Goal: Information Seeking & Learning: Check status

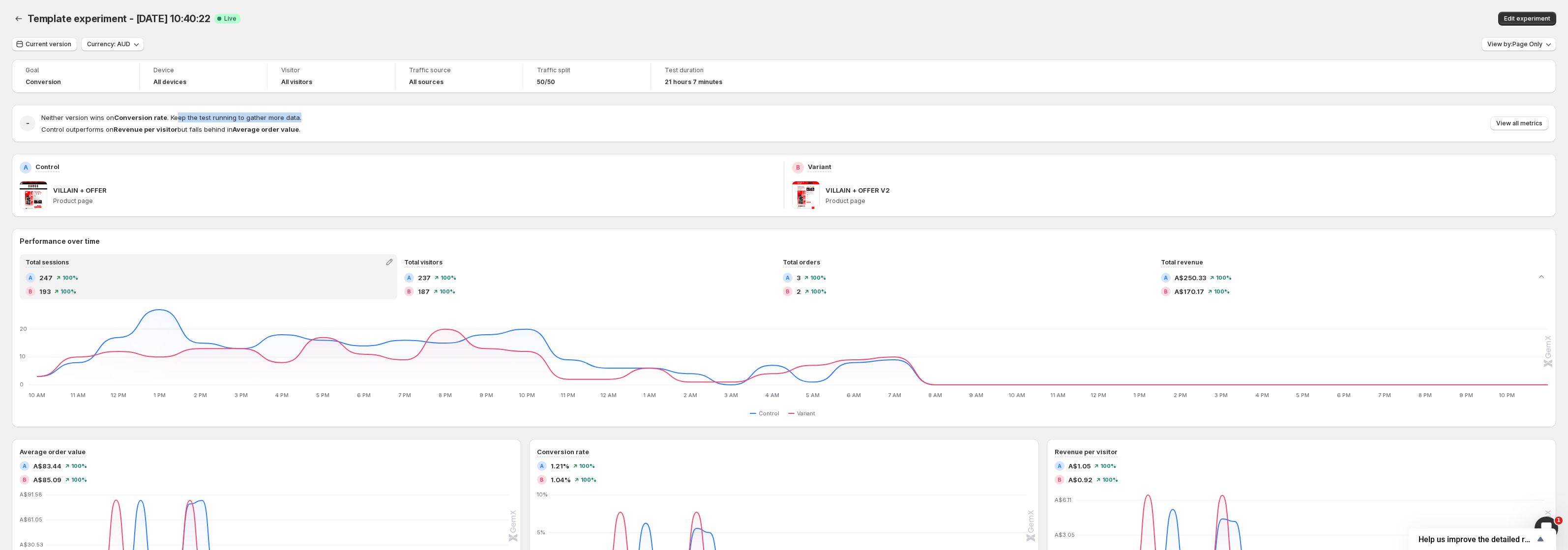
drag, startPoint x: 200, startPoint y: 121, endPoint x: 332, endPoint y: 119, distance: 132.0
click at [332, 119] on div "Neither version wins on Conversion rate . Keep the test running to gather more …" at bounding box center [794, 123] width 1507 height 22
drag, startPoint x: 325, startPoint y: 130, endPoint x: 104, endPoint y: 113, distance: 221.7
click at [104, 113] on div "Neither version wins on Conversion rate . Keep the test running to gather more …" at bounding box center [794, 123] width 1507 height 22
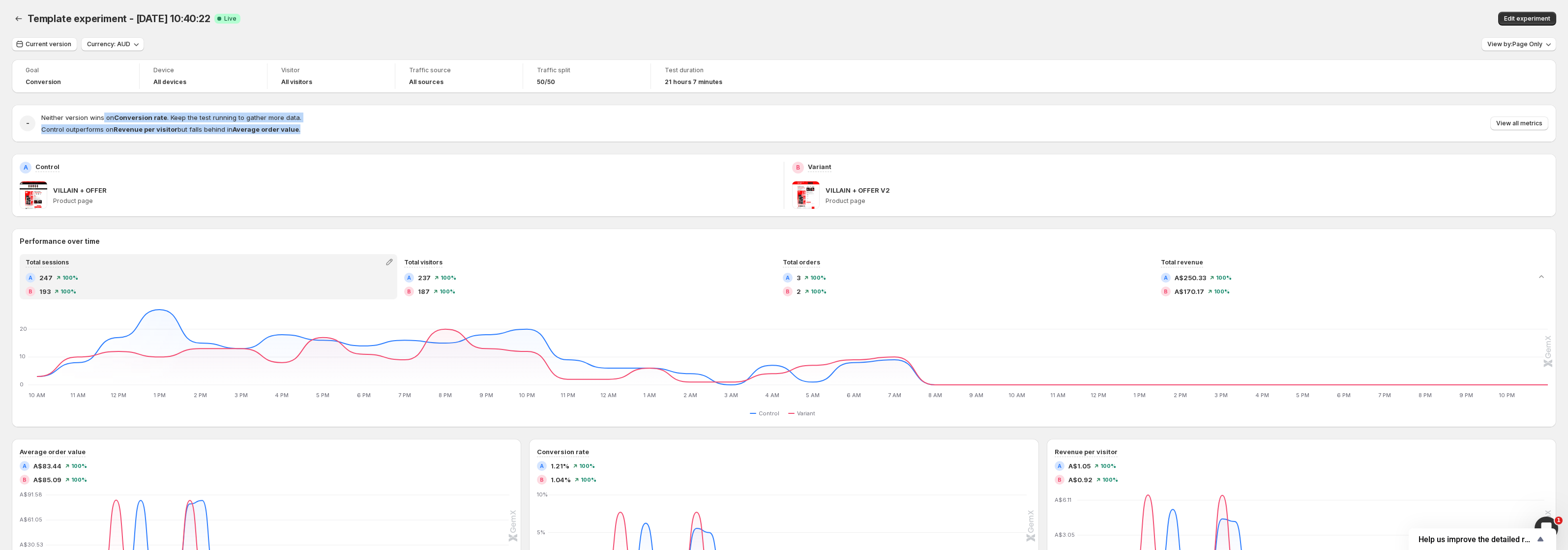
click at [104, 113] on span "Neither version wins on Conversion rate . Keep the test running to gather more …" at bounding box center [171, 117] width 260 height 8
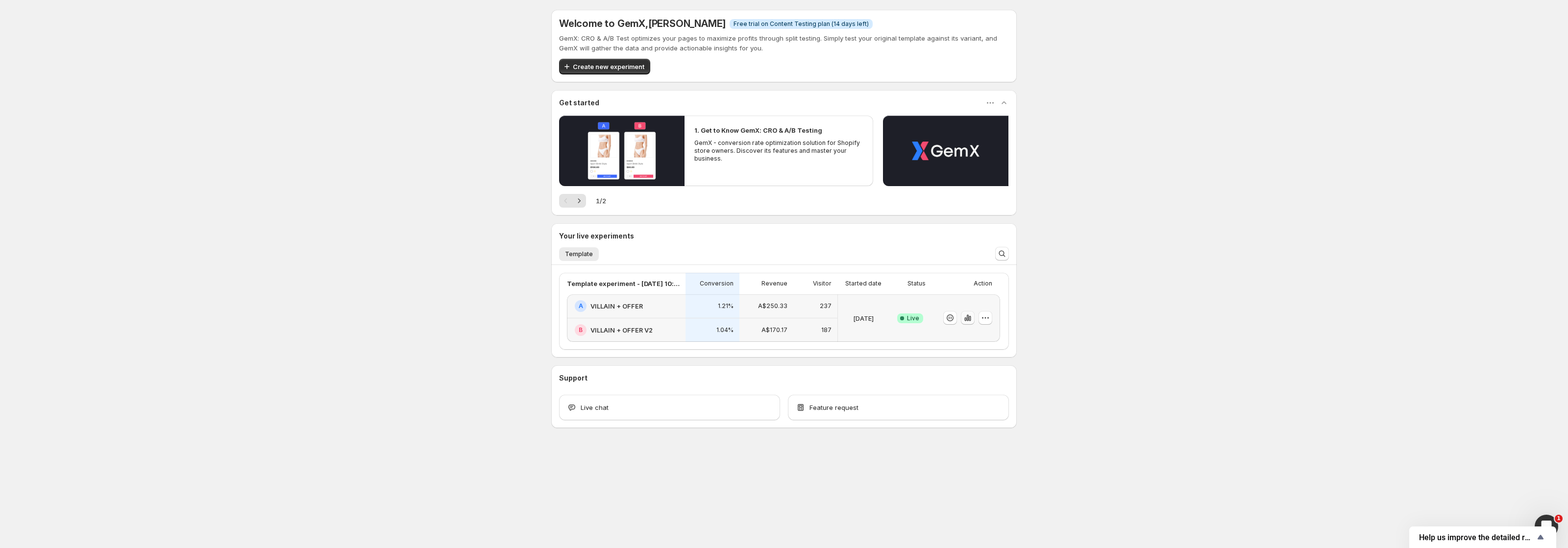
click at [970, 319] on icon "button" at bounding box center [970, 318] width 2 height 5
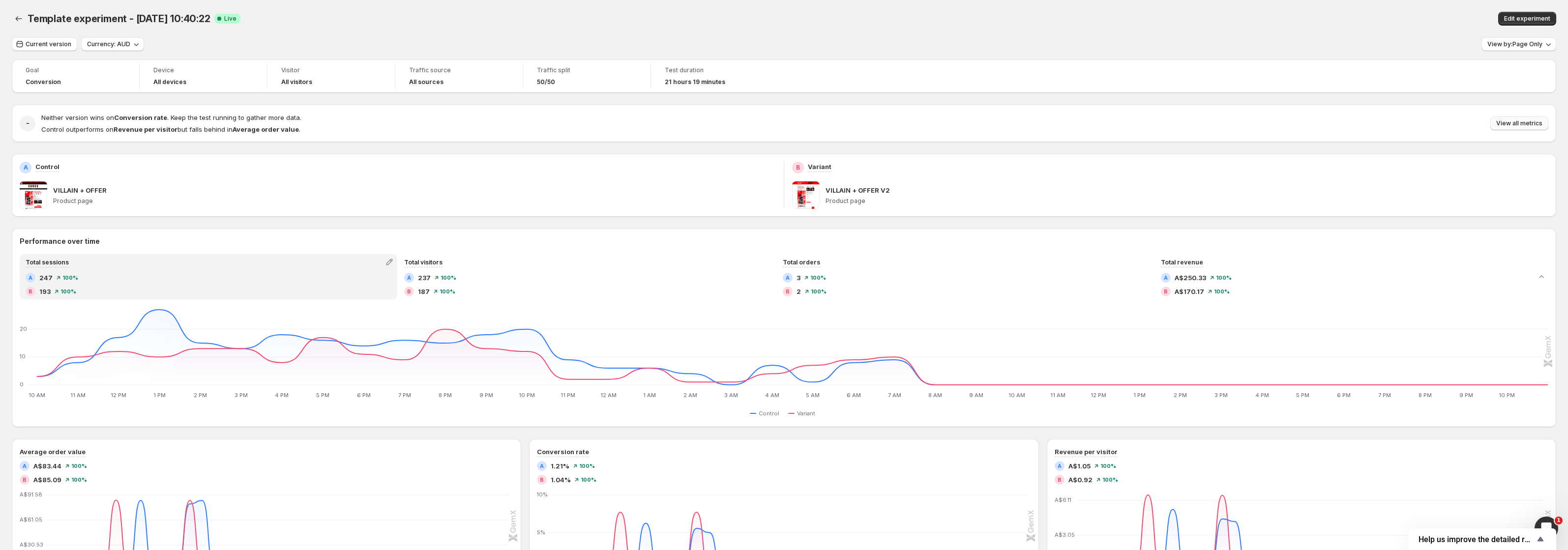
click at [1542, 128] on button "View all metrics" at bounding box center [1519, 123] width 58 height 13
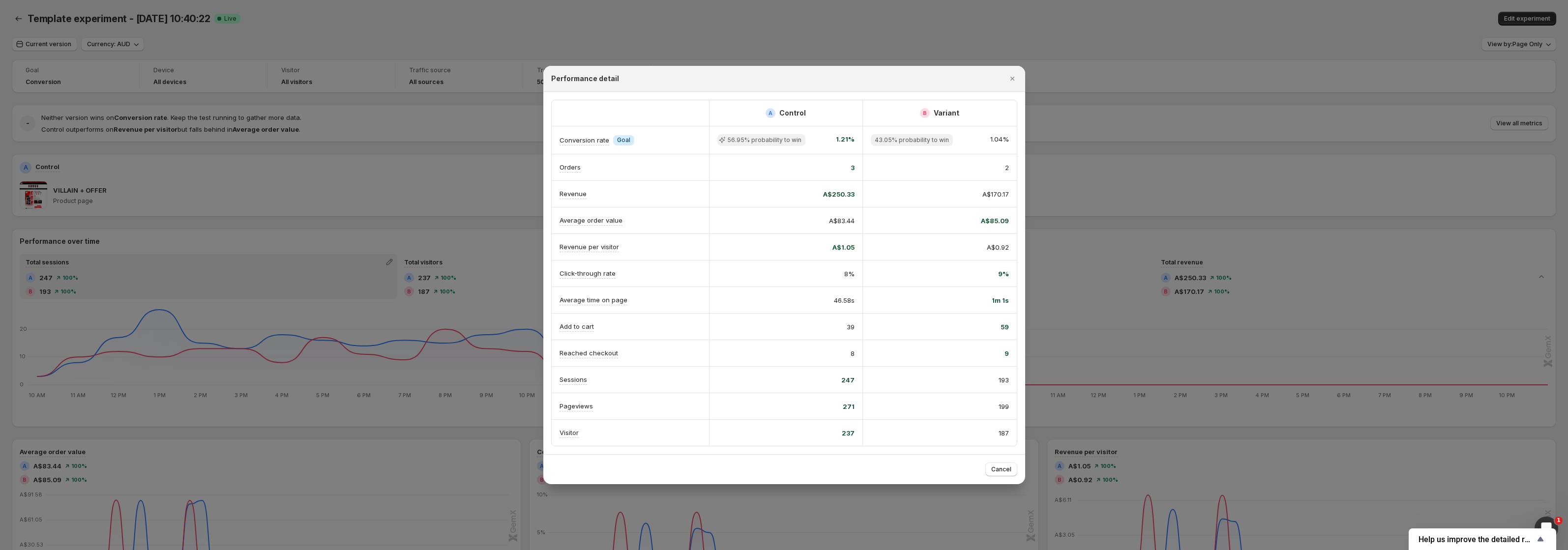
click at [1195, 231] on div at bounding box center [784, 275] width 1568 height 550
